Goal: Transaction & Acquisition: Purchase product/service

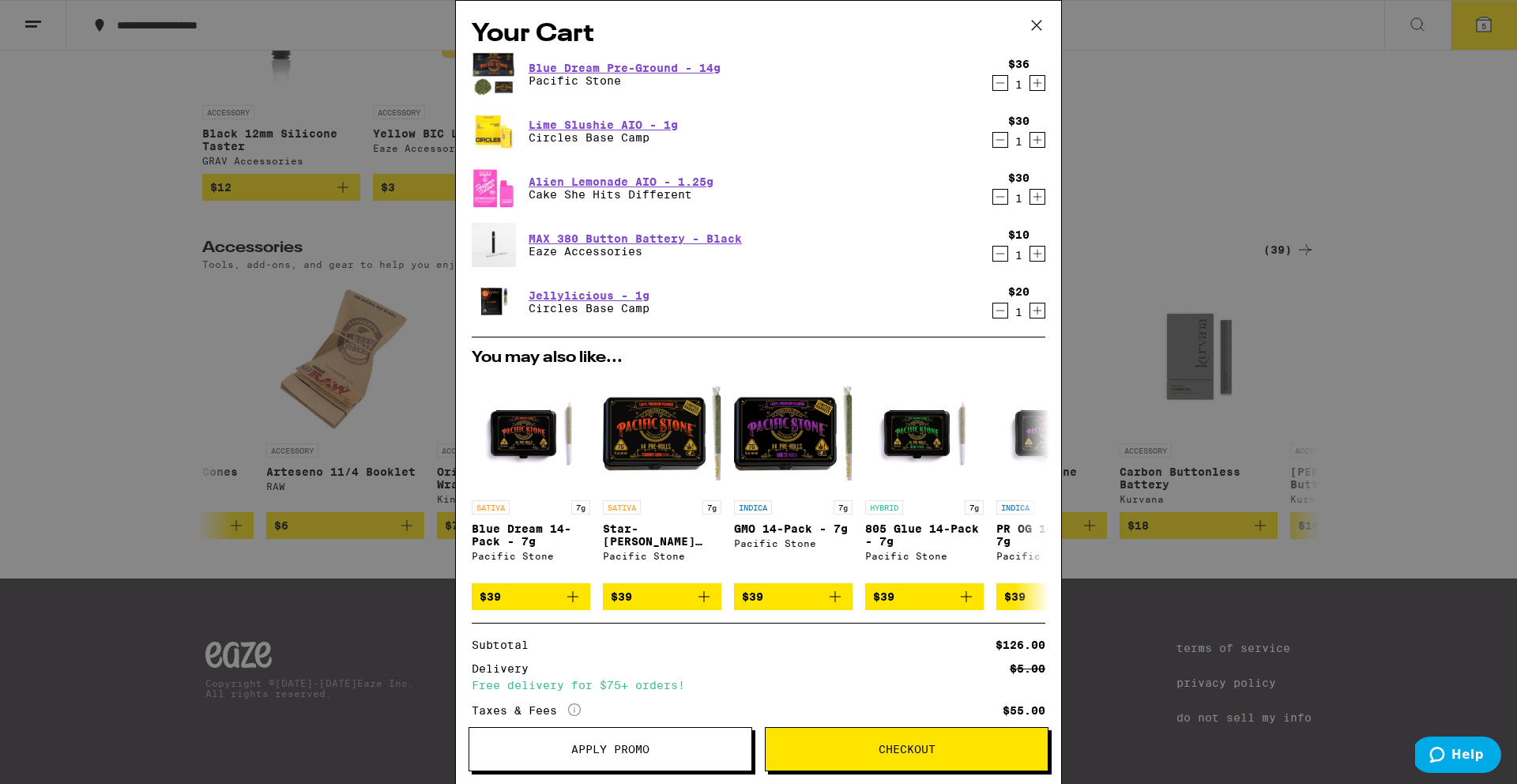
scroll to position [142, 0]
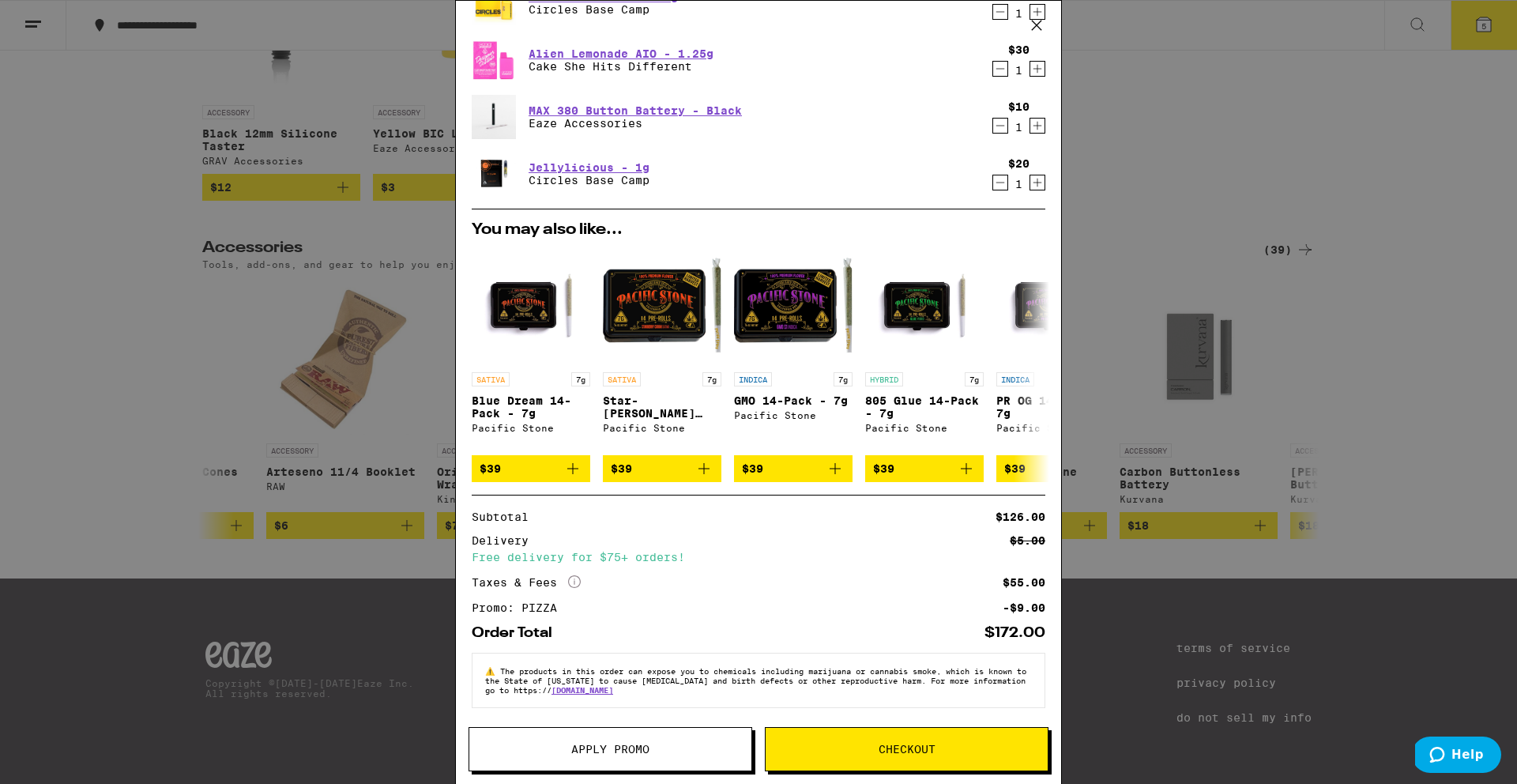
click at [988, 734] on button "Checkout" at bounding box center [907, 749] width 284 height 44
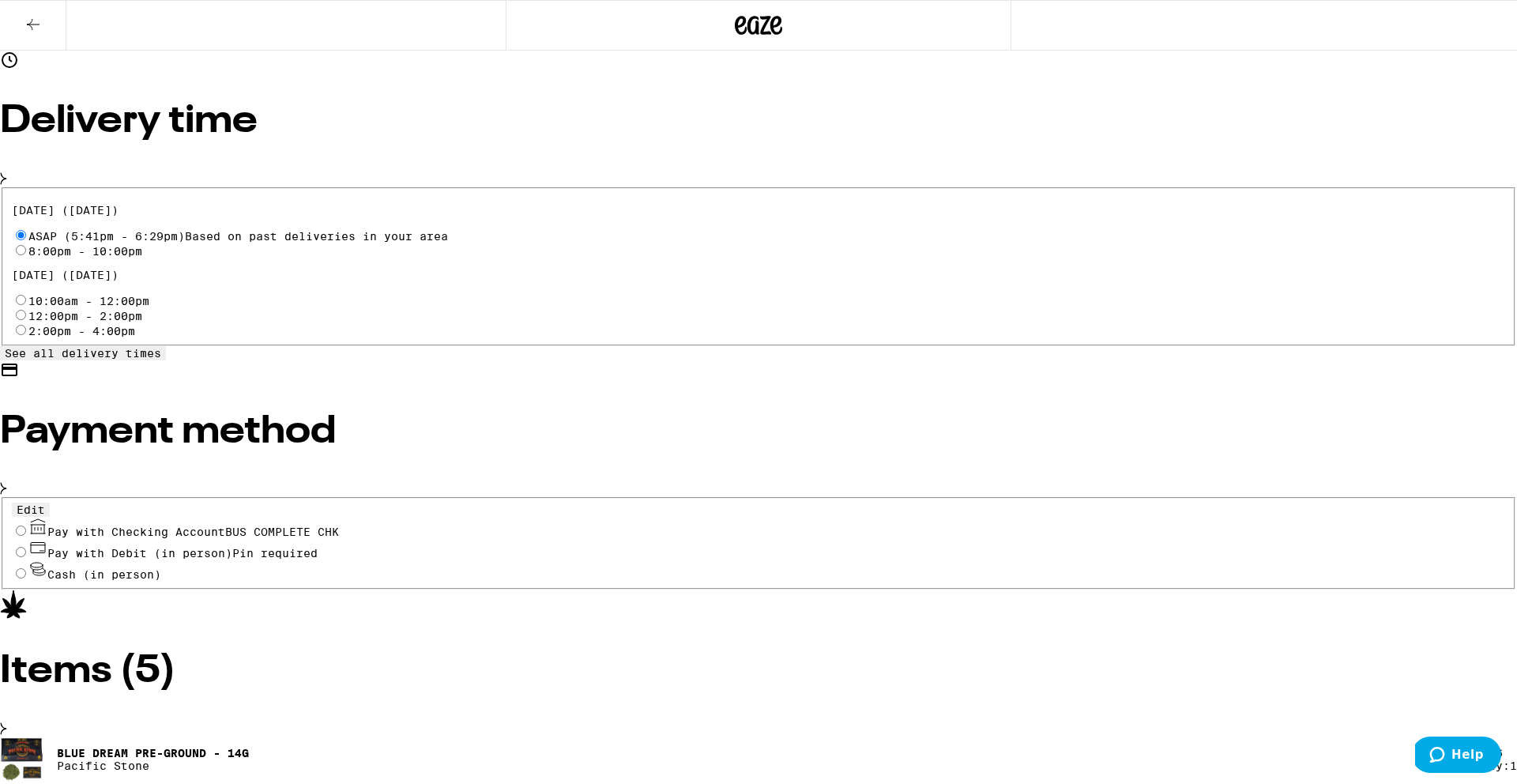
scroll to position [468, 0]
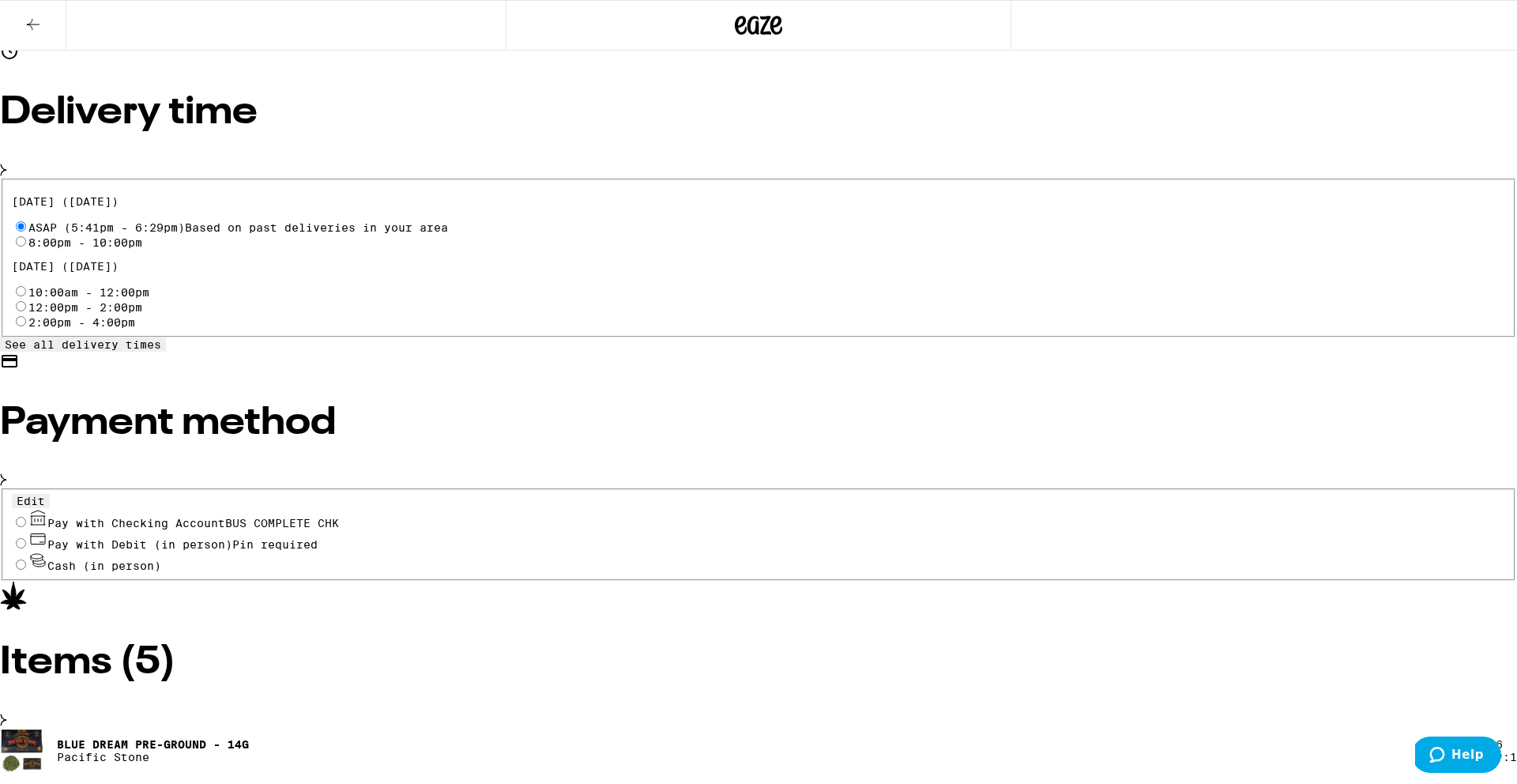
drag, startPoint x: 323, startPoint y: 336, endPoint x: 466, endPoint y: 334, distance: 143.0
click at [323, 488] on fieldset "Edit Pay with Checking Account BUS COMPLETE CHK Pay with Debit (in person) Pin …" at bounding box center [758, 534] width 1514 height 92
drag, startPoint x: 330, startPoint y: 335, endPoint x: 373, endPoint y: 335, distance: 43.0
click at [26, 517] on input "Pay with Checking Account BUS COMPLETE CHK" at bounding box center [20, 521] width 11 height 11
radio input "true"
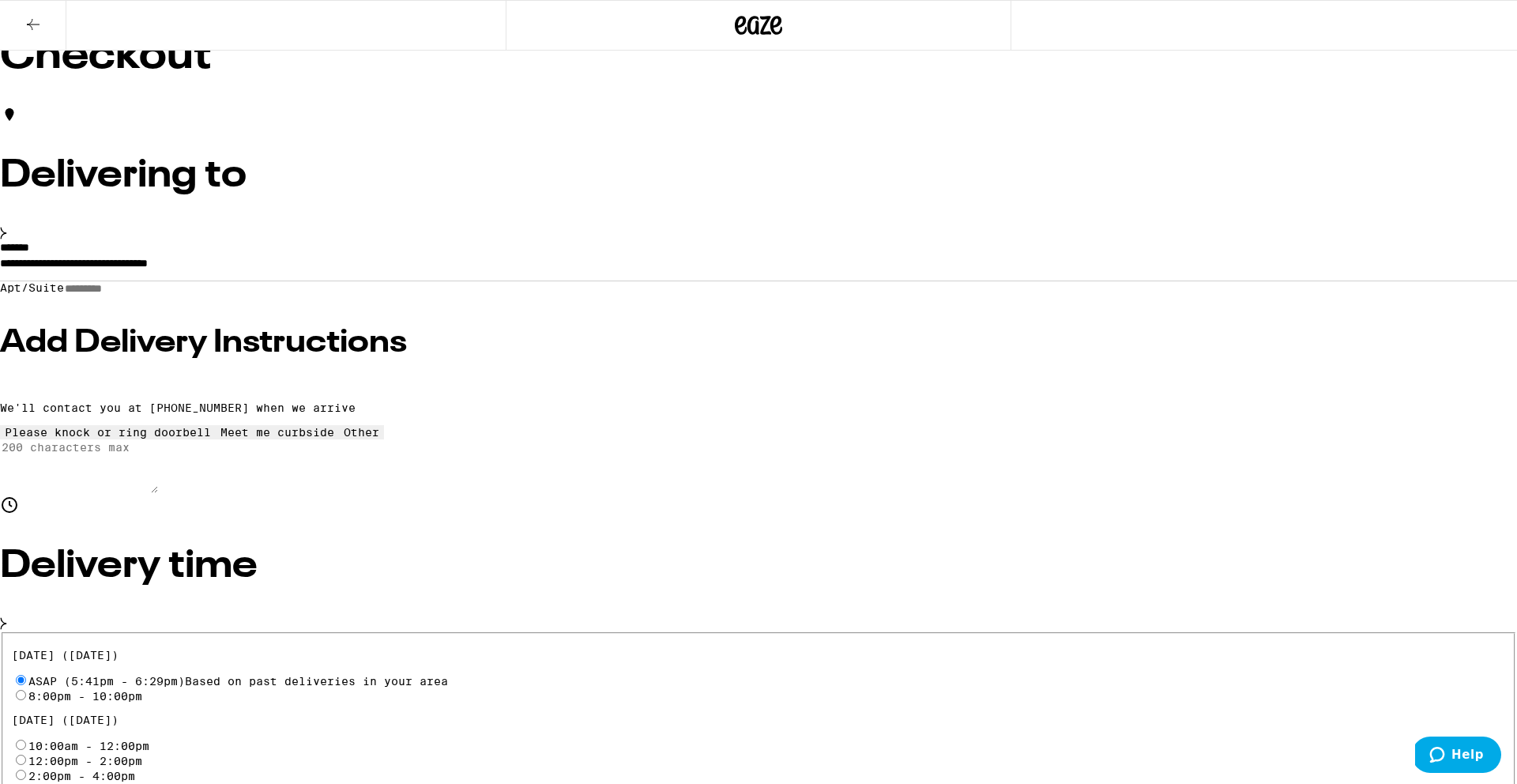
scroll to position [0, 0]
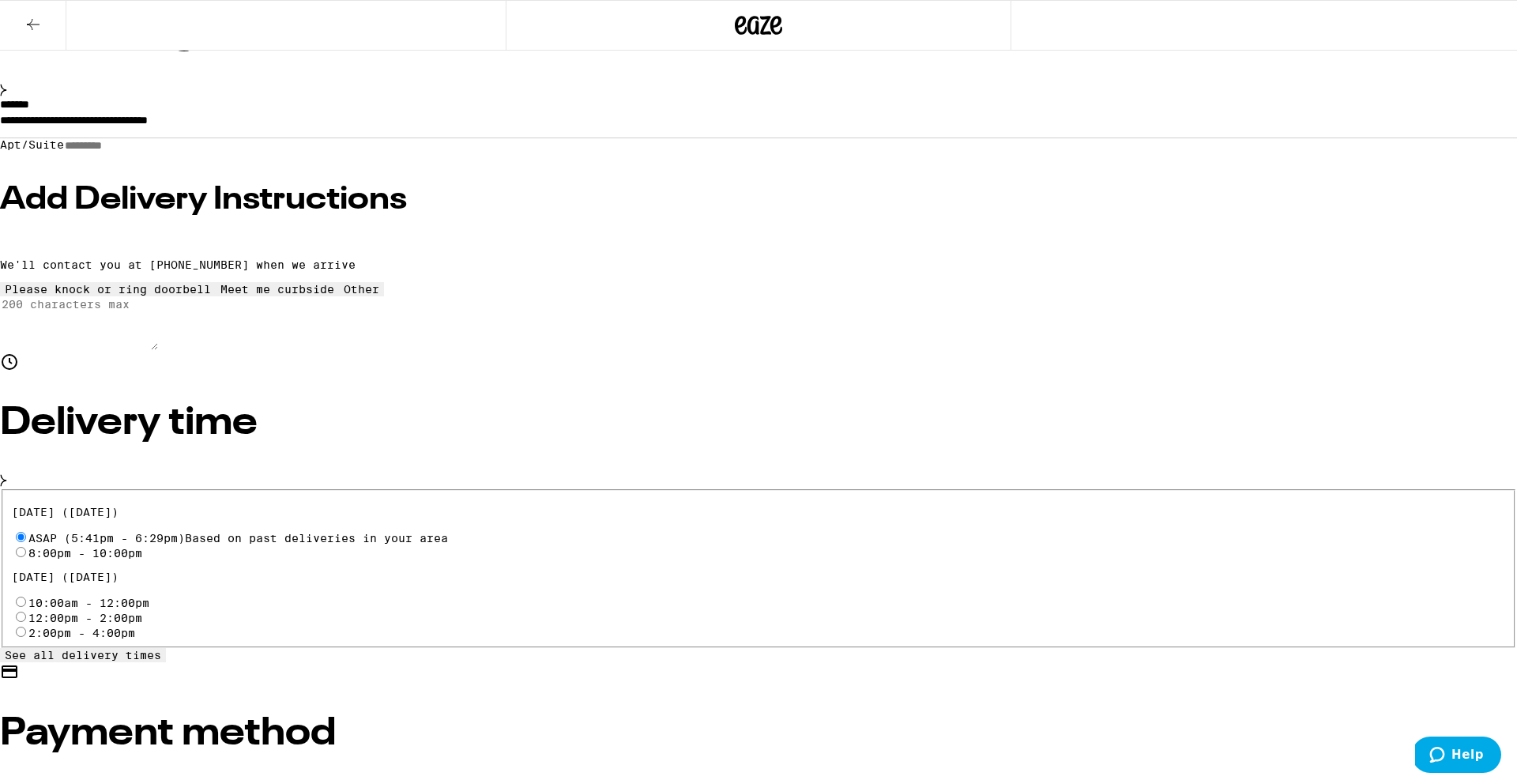
scroll to position [158, 0]
click at [473, 215] on h3 "Add Delivery Instructions" at bounding box center [758, 198] width 1517 height 32
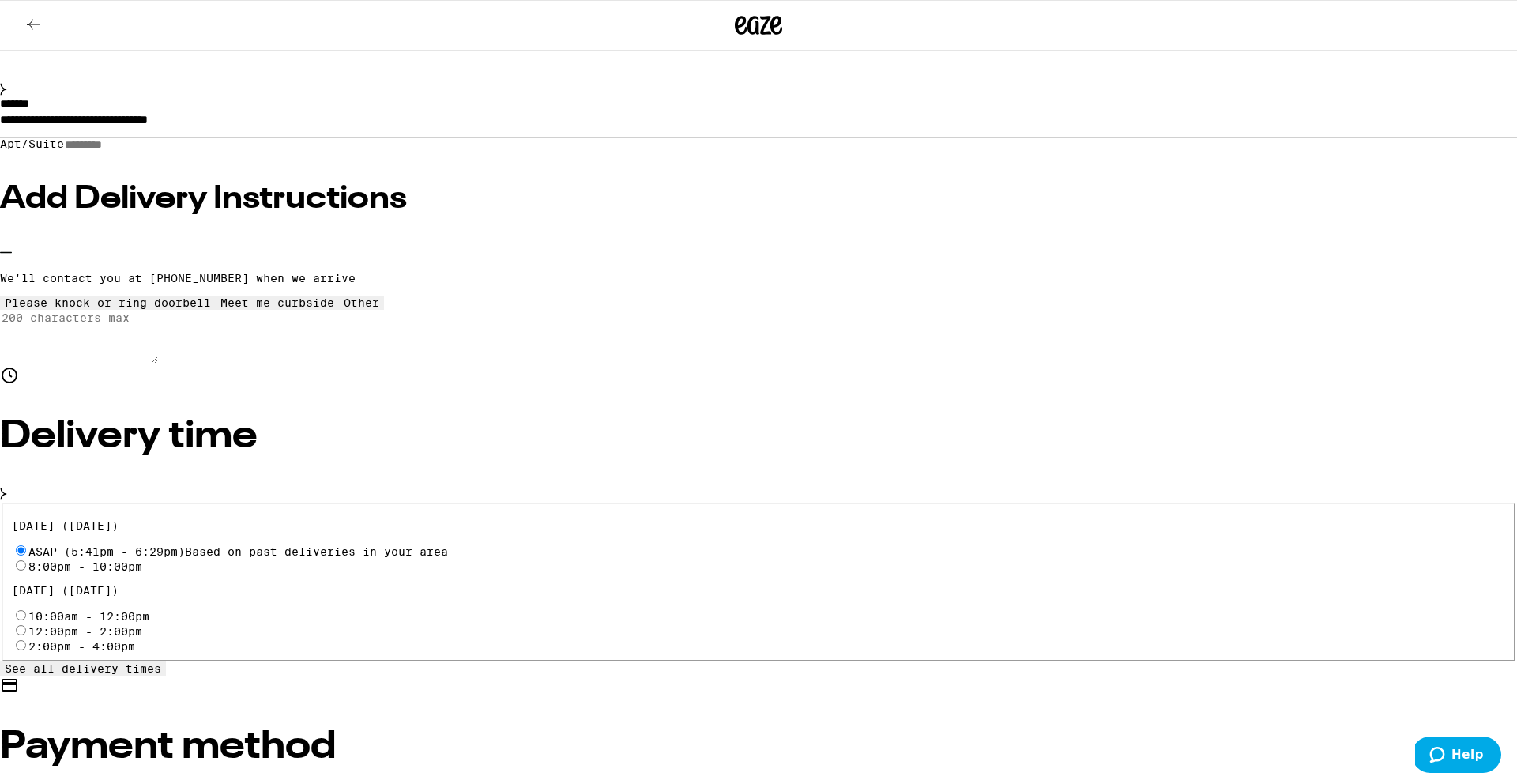
click at [339, 310] on button "Meet me curbside" at bounding box center [277, 302] width 124 height 14
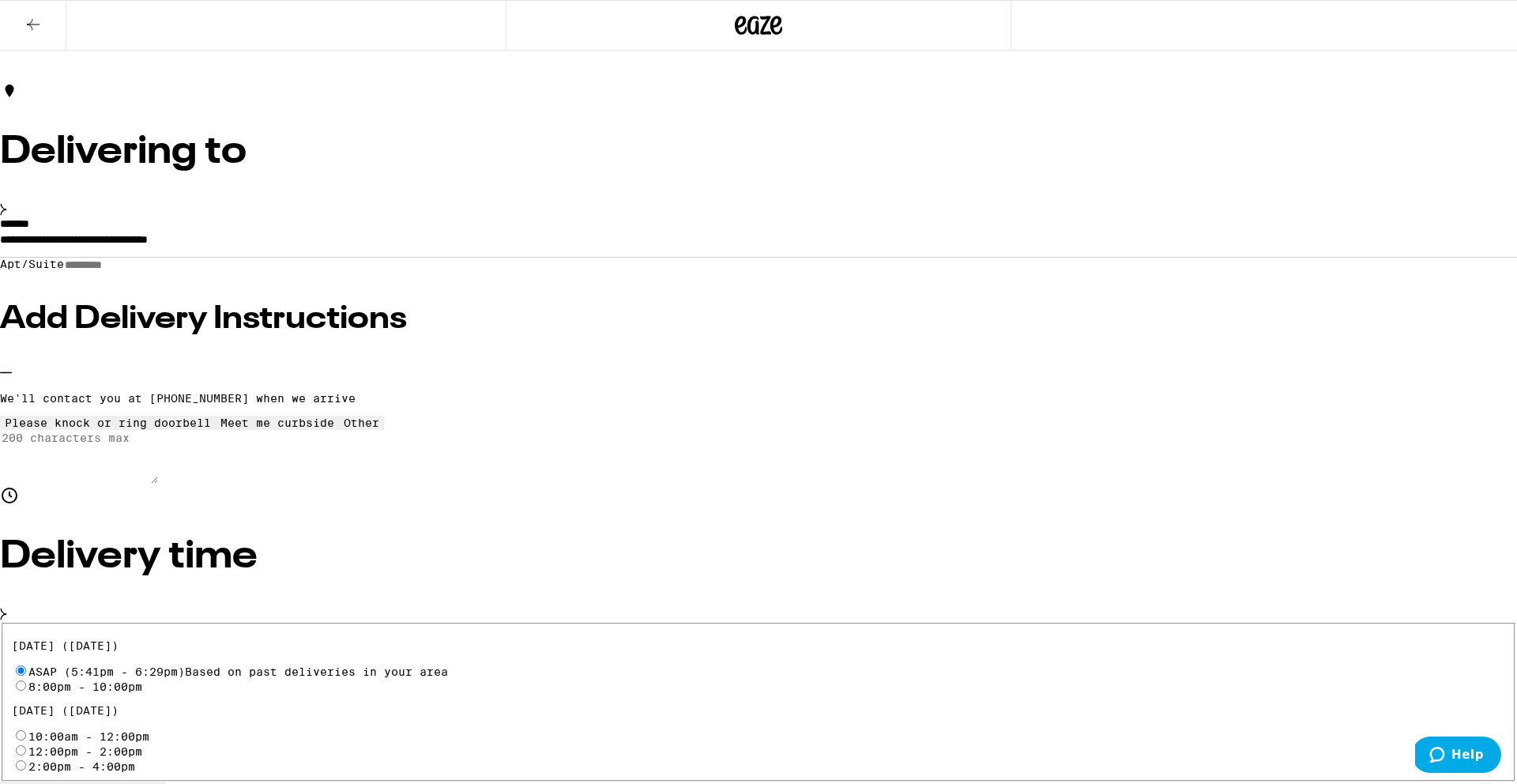
scroll to position [0, 0]
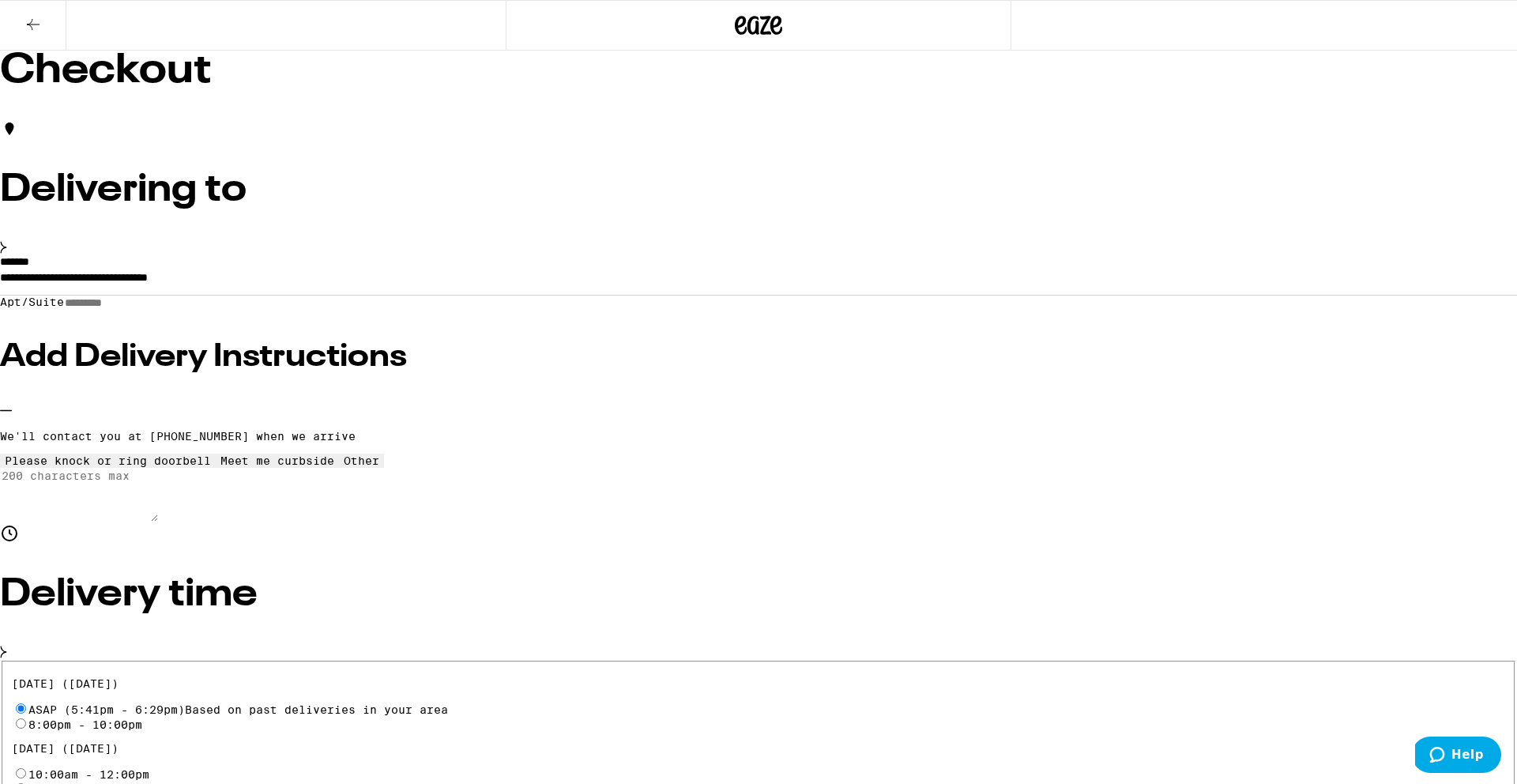
drag, startPoint x: 1101, startPoint y: 546, endPoint x: 1103, endPoint y: 657, distance: 111.0
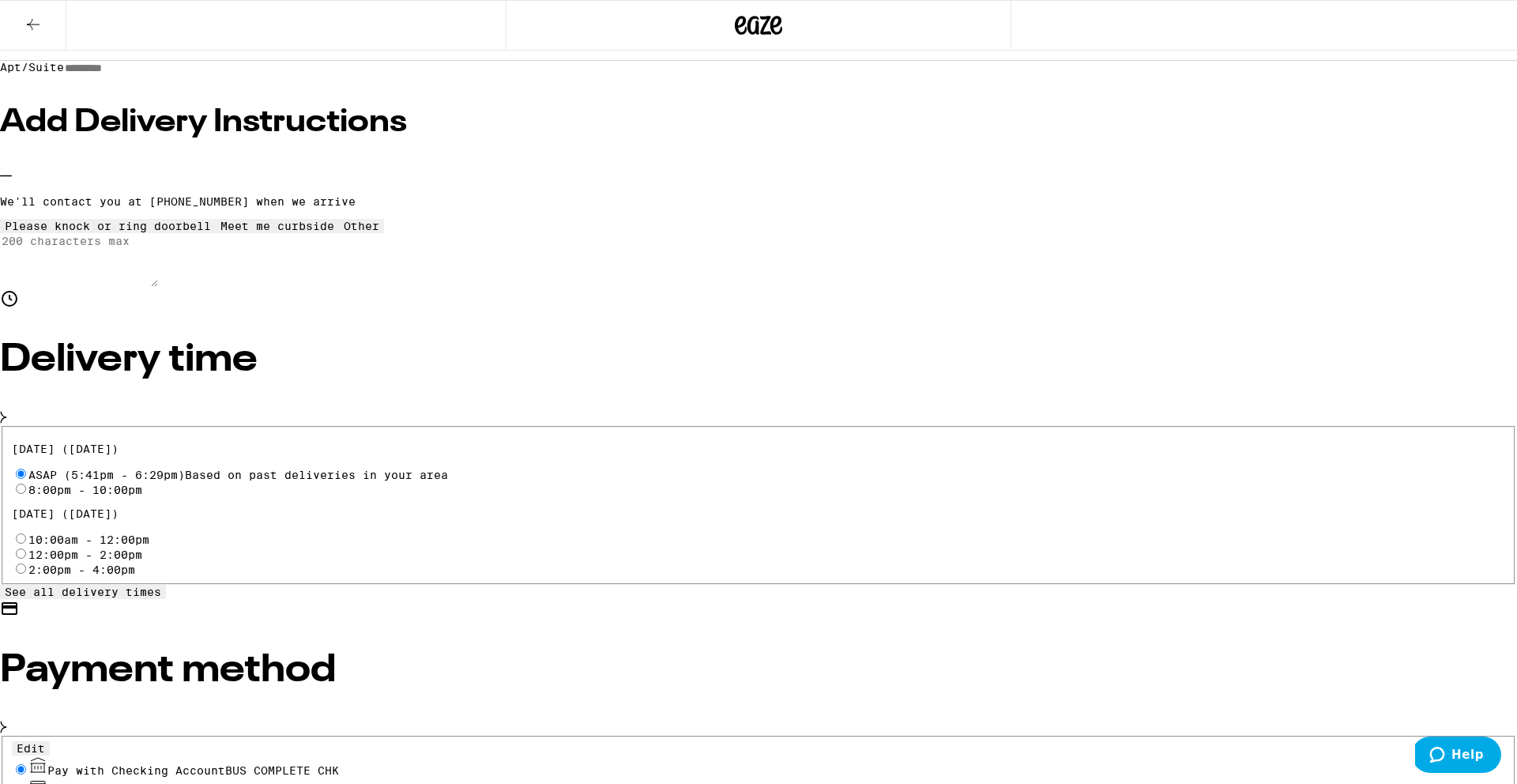
scroll to position [219, 0]
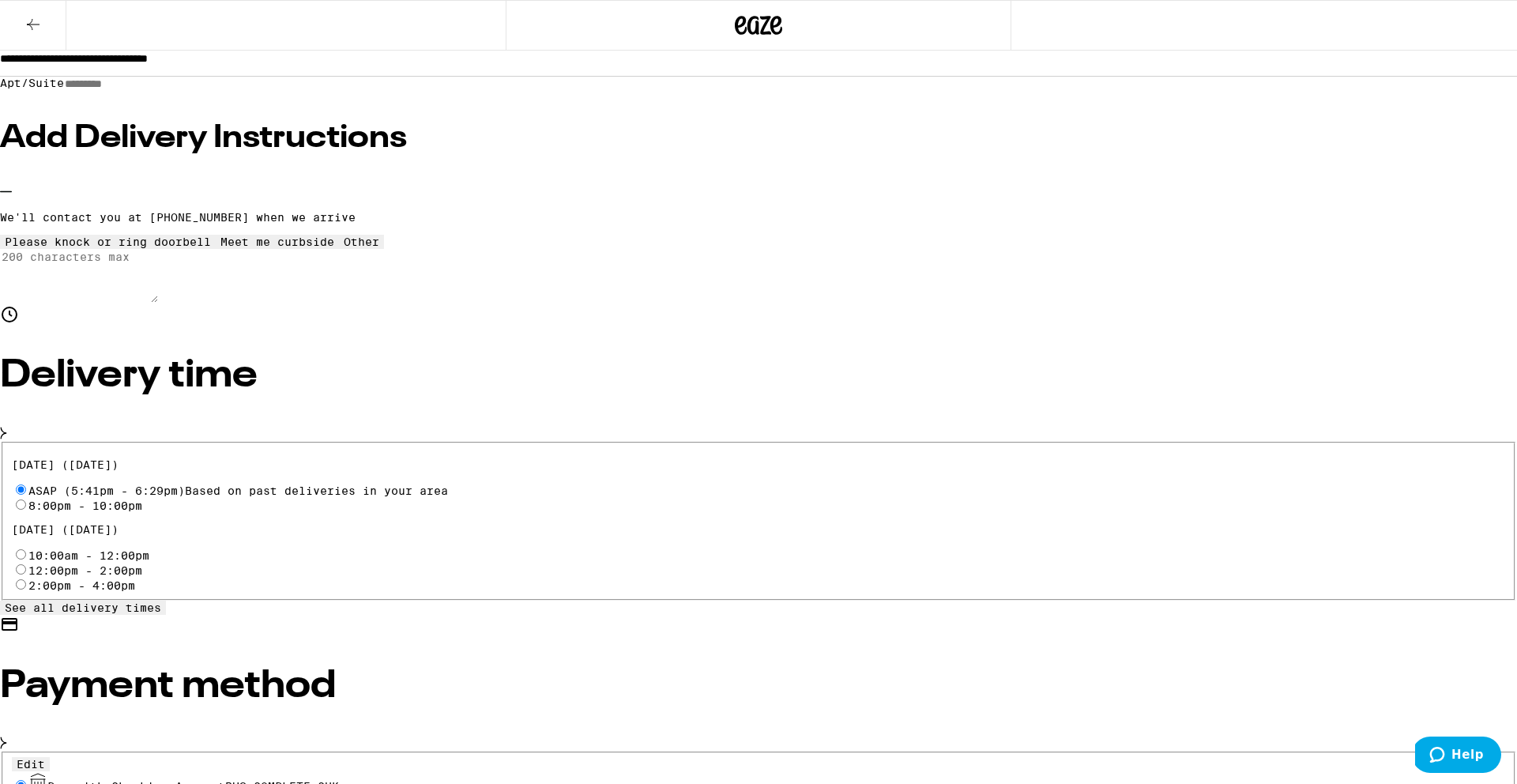
drag, startPoint x: 1042, startPoint y: 313, endPoint x: 769, endPoint y: 311, distance: 273.0
click at [769, 311] on div "**********" at bounding box center [758, 756] width 1517 height 1851
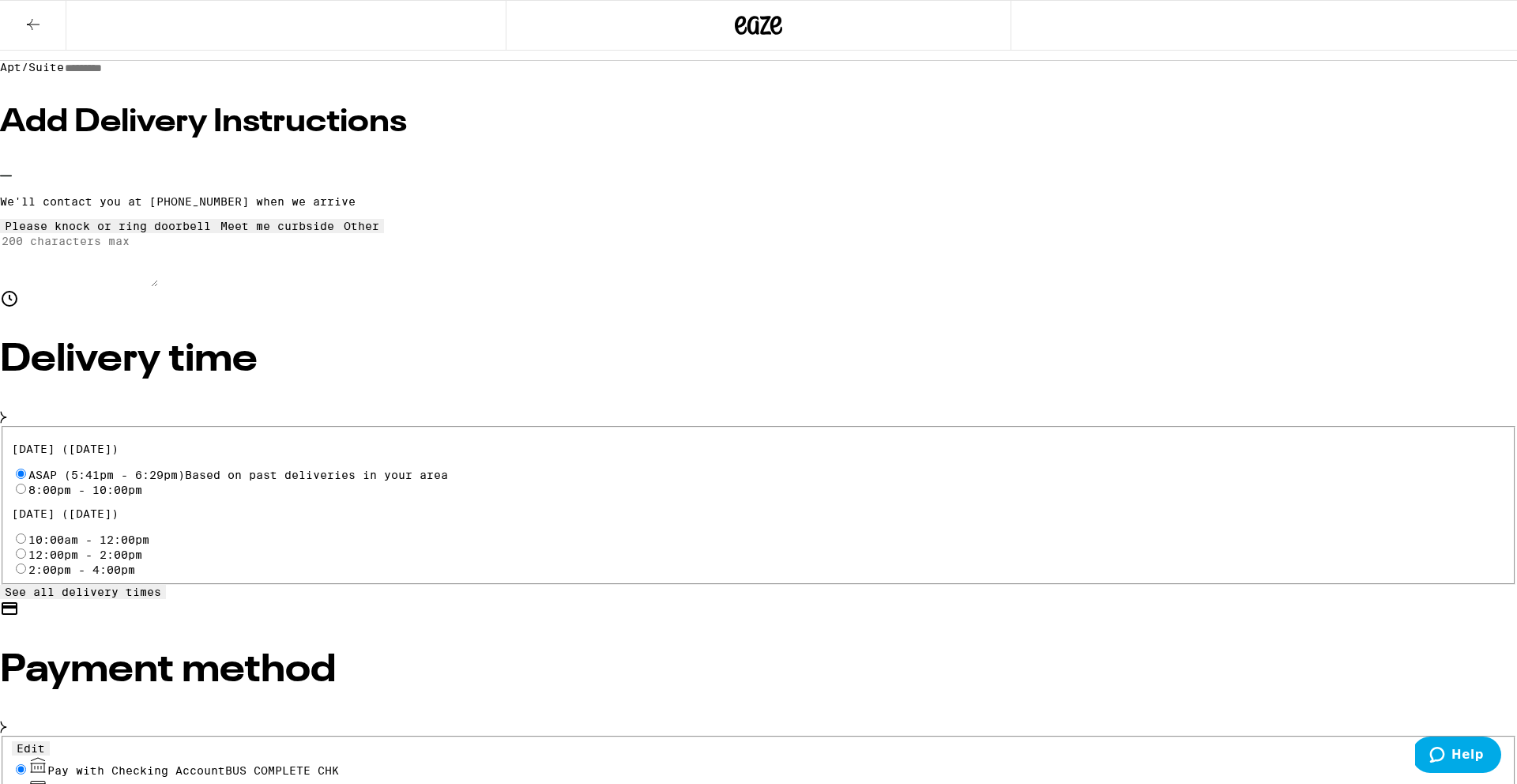
scroll to position [231, 0]
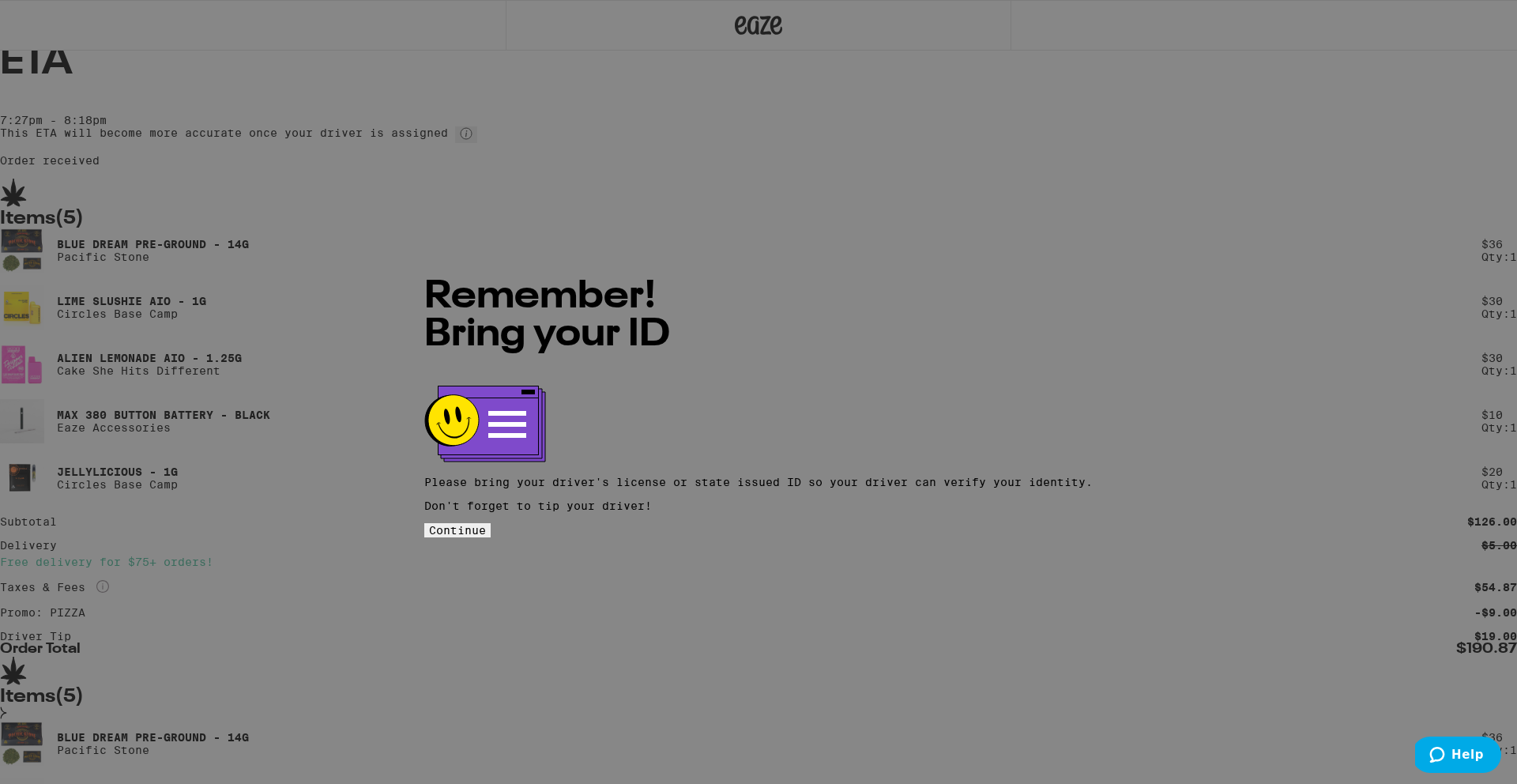
click at [486, 523] on span "Continue" at bounding box center [456, 529] width 57 height 12
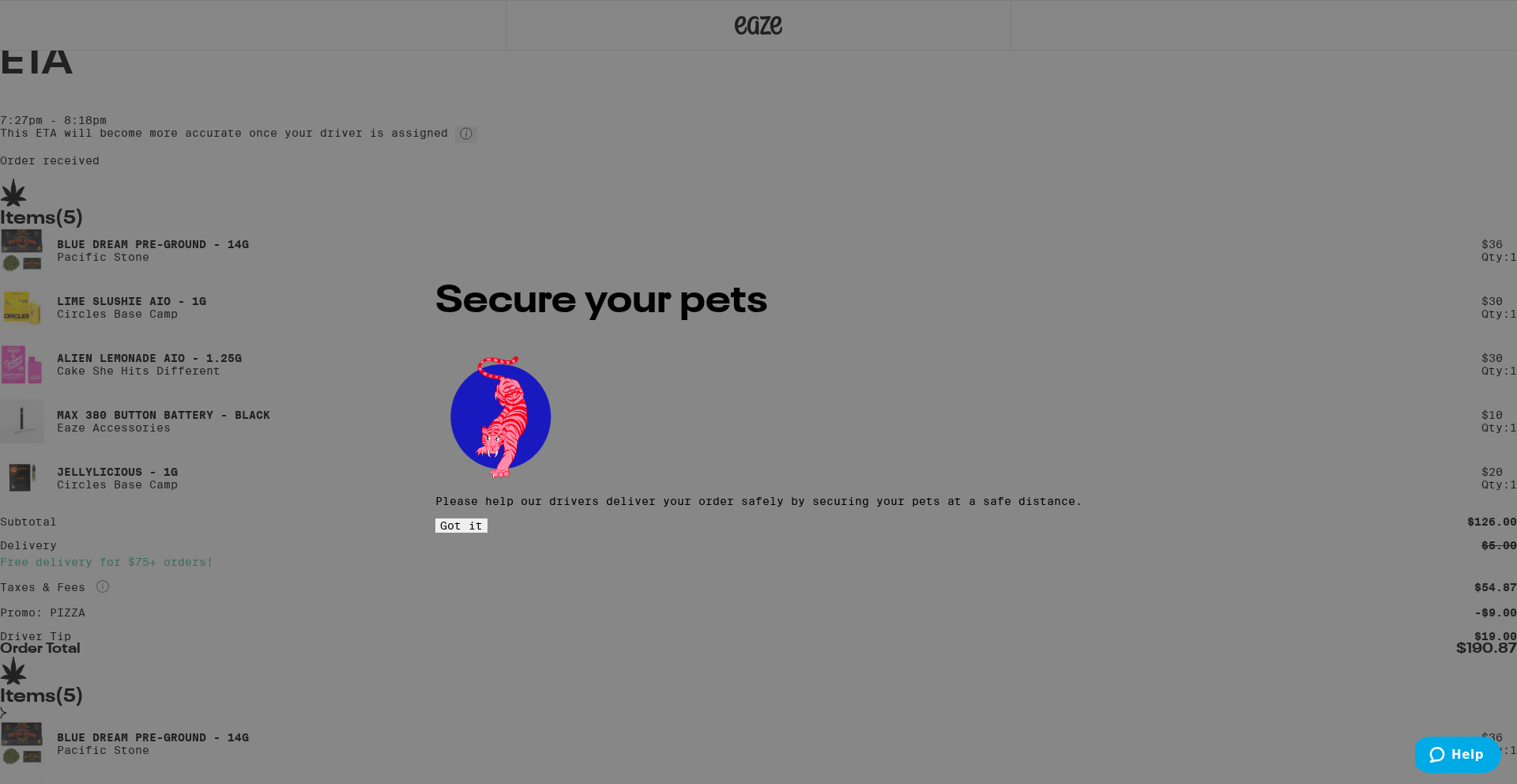
click at [483, 519] on span "Got it" at bounding box center [461, 524] width 43 height 12
